Goal: Find specific page/section: Find specific page/section

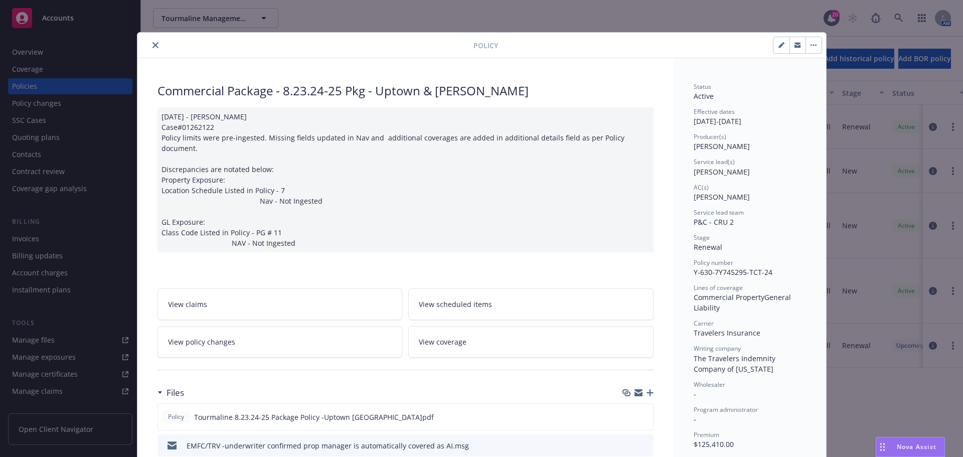
click at [152, 46] on icon "close" at bounding box center [155, 45] width 6 height 6
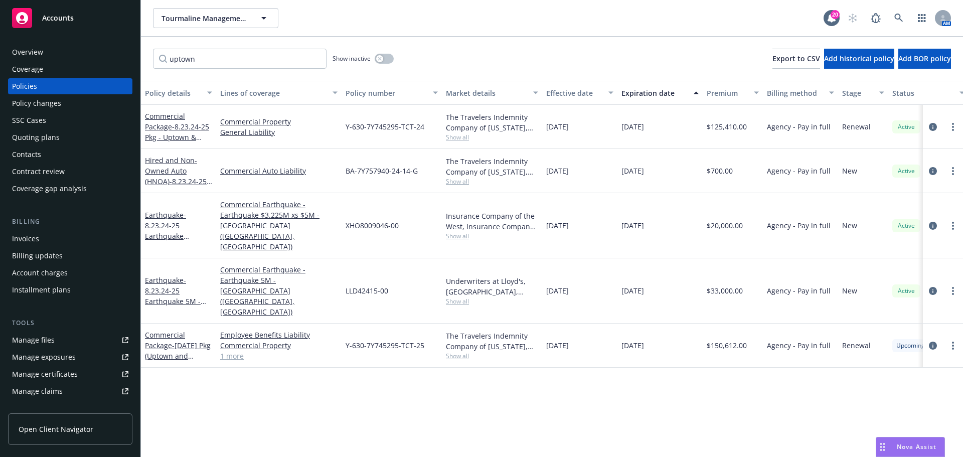
click at [69, 21] on span "Accounts" at bounding box center [58, 18] width 32 height 8
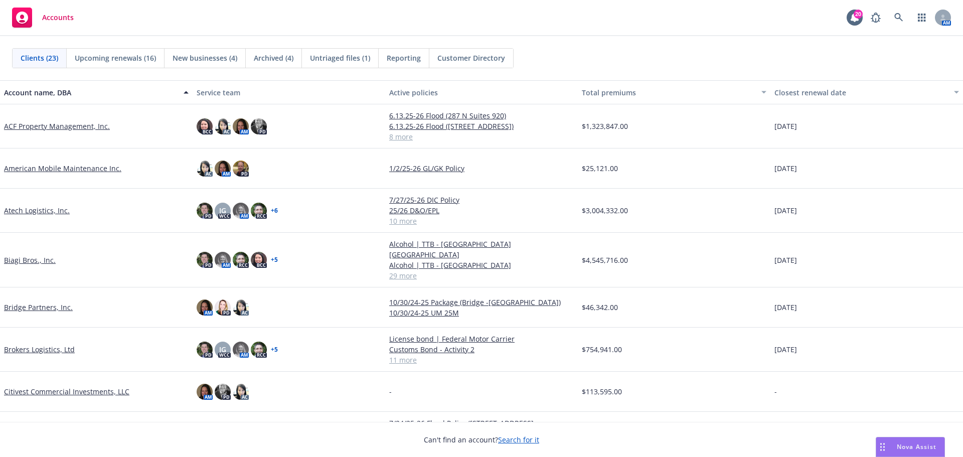
click at [37, 255] on link "Biagi Bros., Inc." at bounding box center [30, 260] width 52 height 11
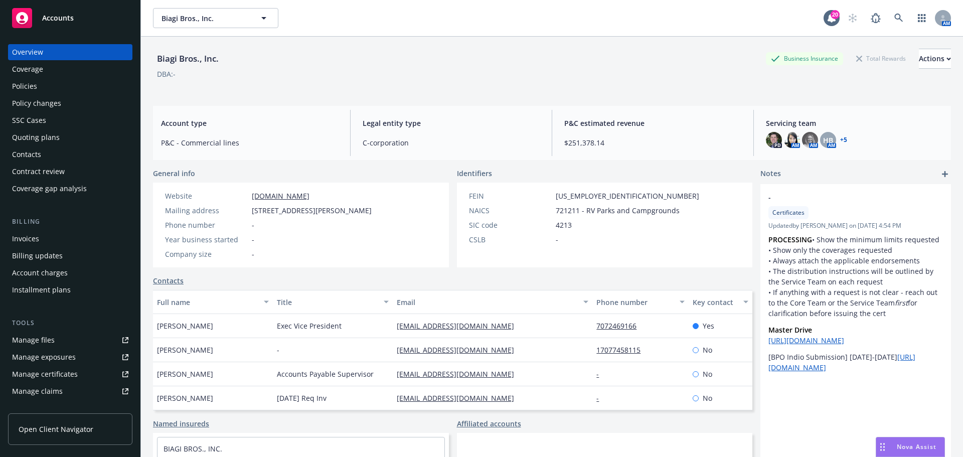
click at [78, 66] on div "Coverage" at bounding box center [70, 69] width 116 height 16
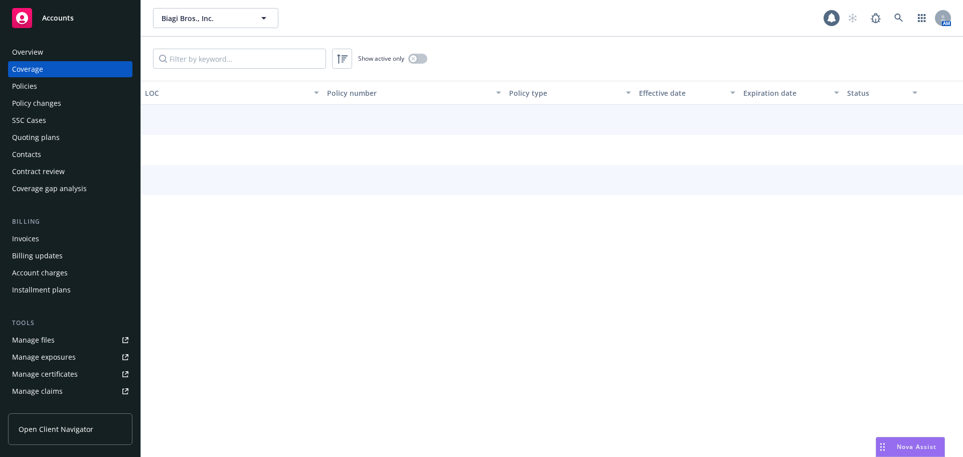
click at [76, 84] on div "Policies" at bounding box center [70, 86] width 116 height 16
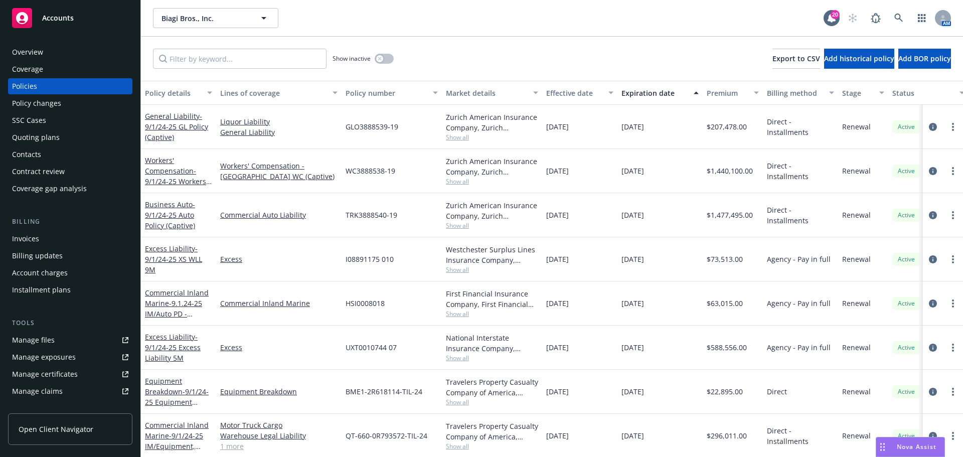
click at [60, 141] on div "Quoting plans" at bounding box center [70, 137] width 116 height 16
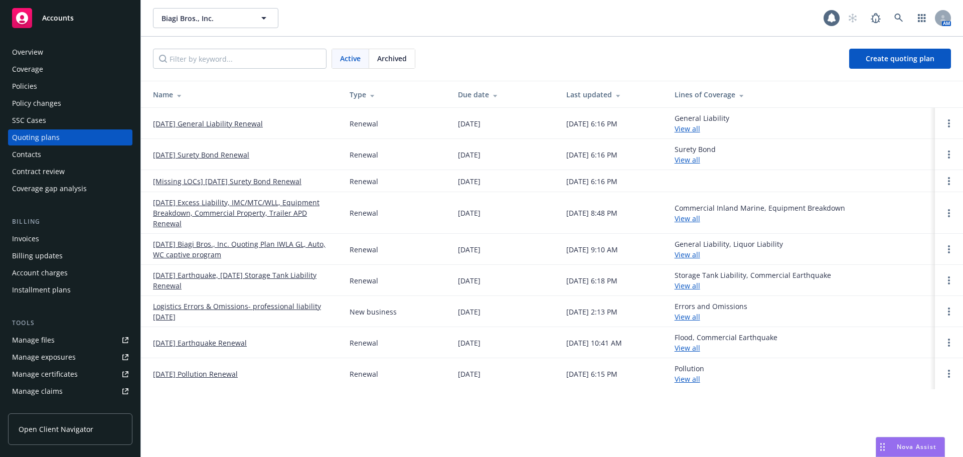
click at [403, 61] on span "Archived" at bounding box center [392, 58] width 30 height 11
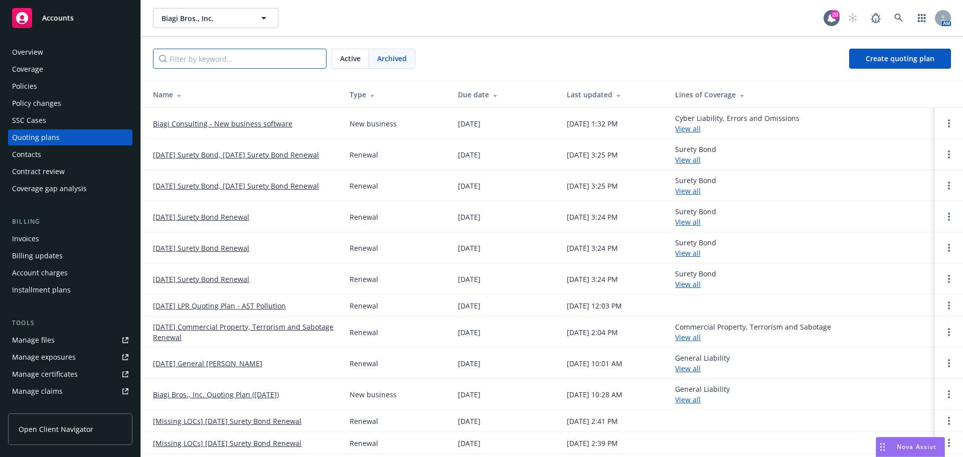
click at [222, 53] on input "Filter by keyword..." at bounding box center [240, 59] width 174 height 20
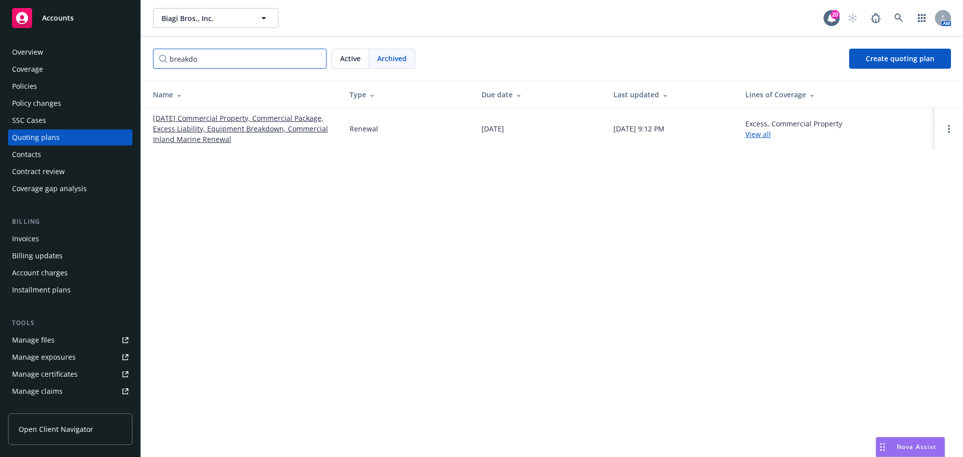
type input "breakdo"
click at [213, 122] on link "[DATE] Commercial Property, Commercial Package, Excess Liability, Equipment Bre…" at bounding box center [243, 129] width 181 height 32
